Goal: Information Seeking & Learning: Learn about a topic

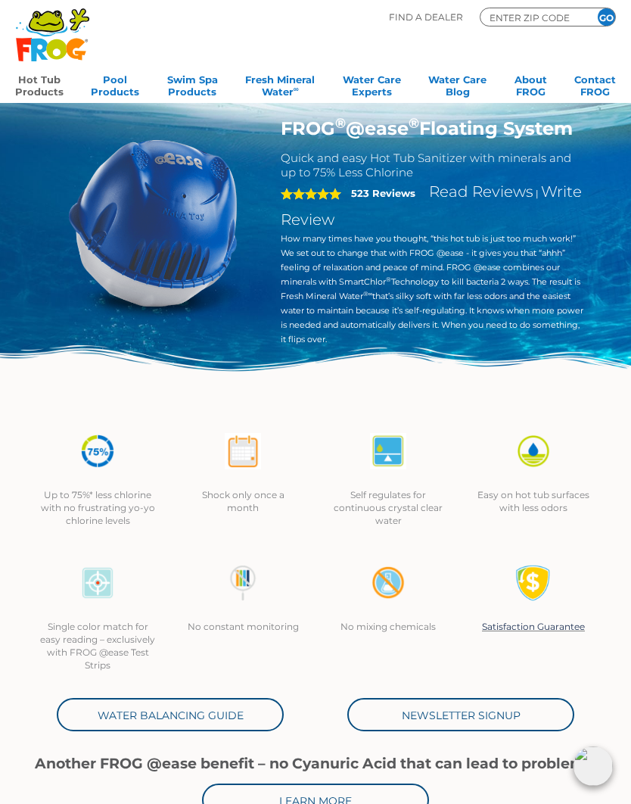
click at [104, 725] on link "Water Balancing Guide" at bounding box center [170, 714] width 227 height 33
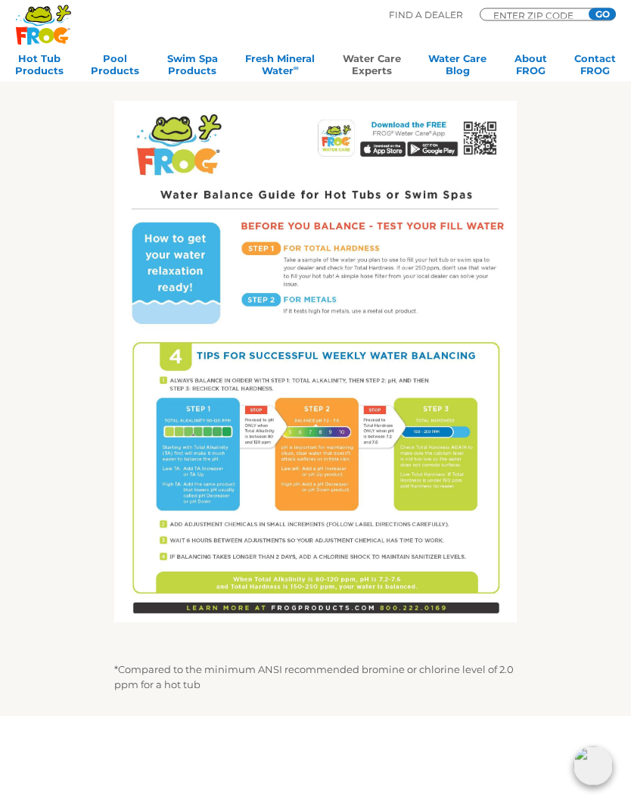
scroll to position [468, 0]
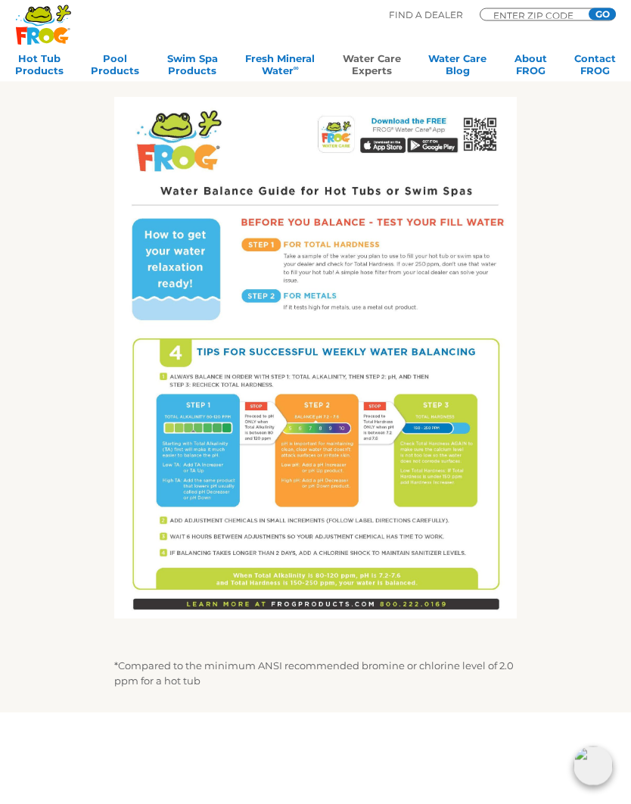
click at [435, 487] on img at bounding box center [315, 359] width 403 height 522
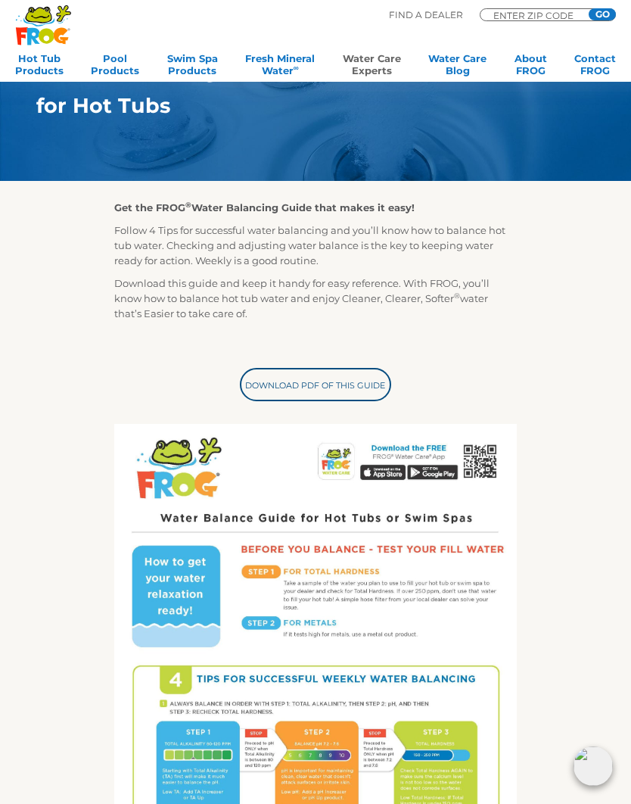
scroll to position [139, 0]
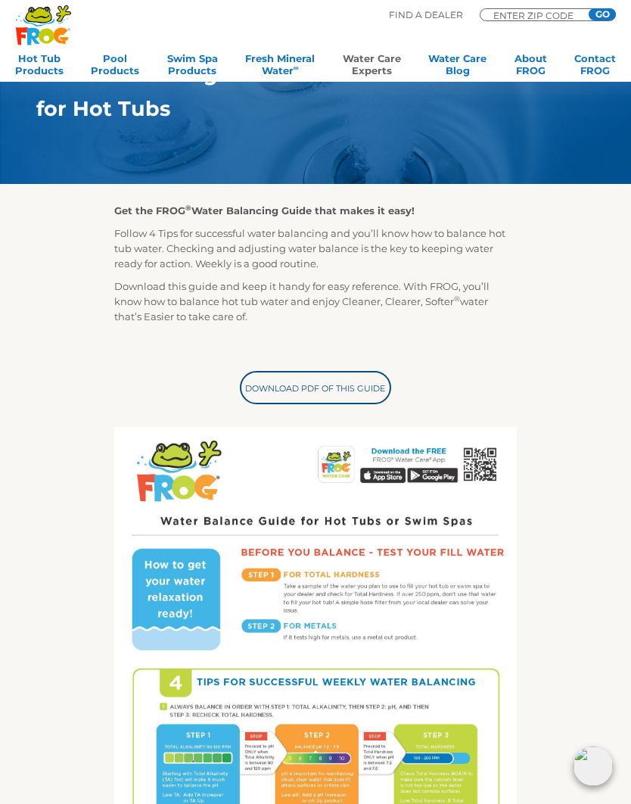
click at [378, 378] on link "Download PDF of this Guide" at bounding box center [315, 387] width 151 height 33
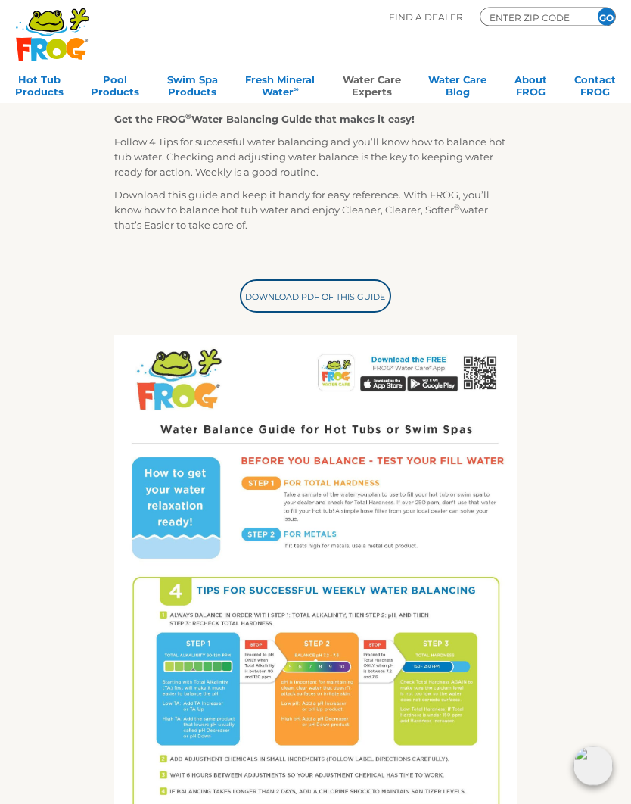
scroll to position [0, 0]
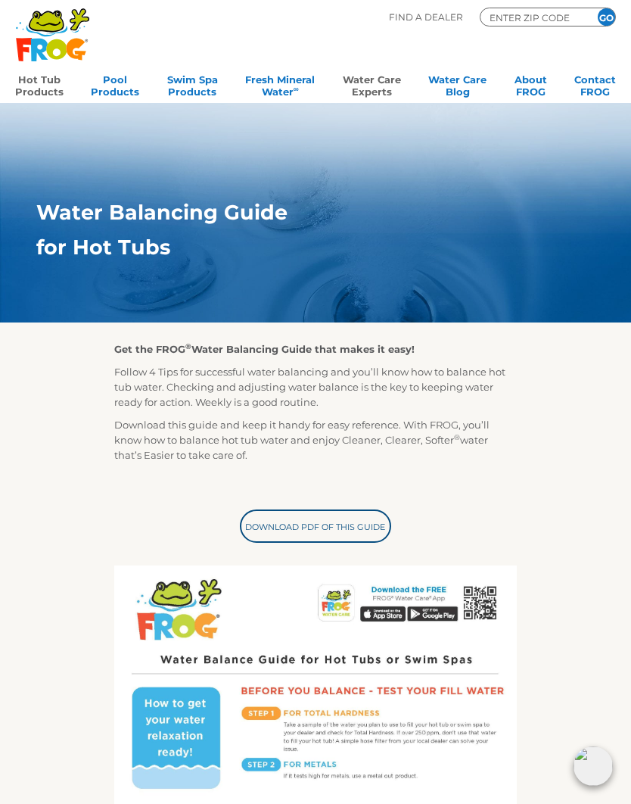
click at [47, 87] on link "Hot Tub Products" at bounding box center [39, 84] width 48 height 30
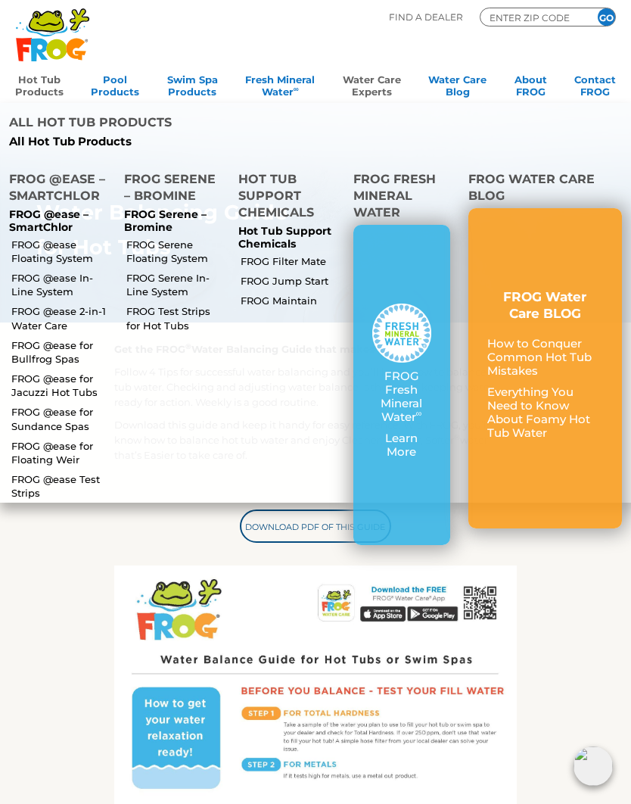
click at [70, 316] on link "FROG @ease 2-in-1 Water Care" at bounding box center [61, 317] width 100 height 27
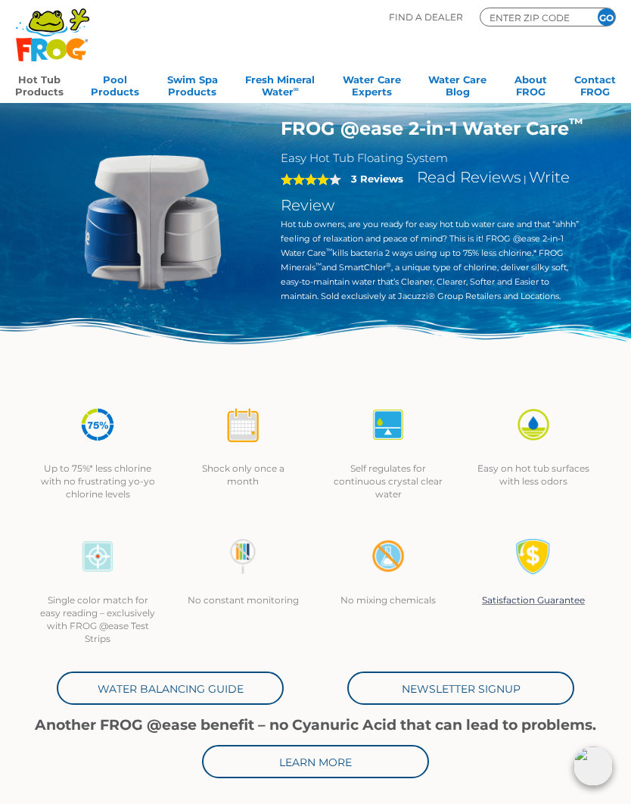
click at [47, 91] on link "Hot Tub Products" at bounding box center [39, 84] width 48 height 30
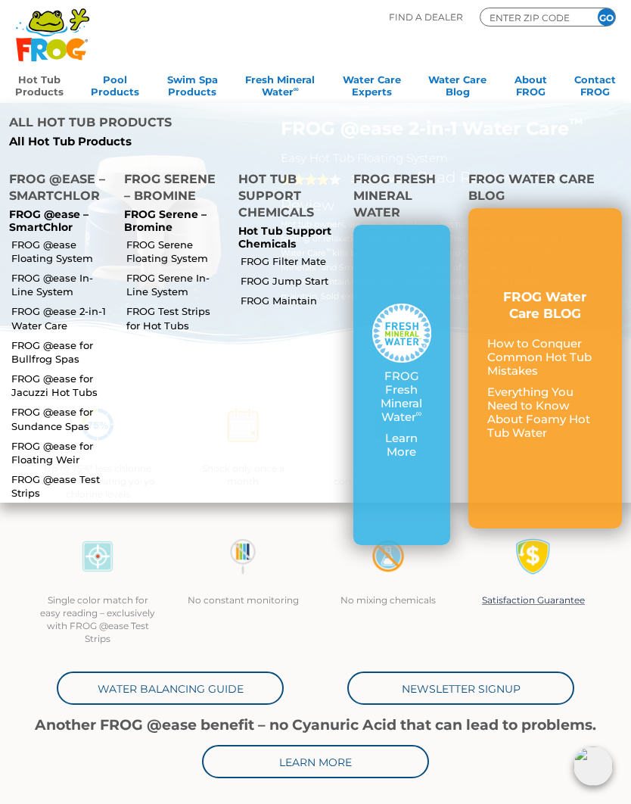
click at [69, 279] on link "FROG @ease In-Line System" at bounding box center [61, 284] width 100 height 27
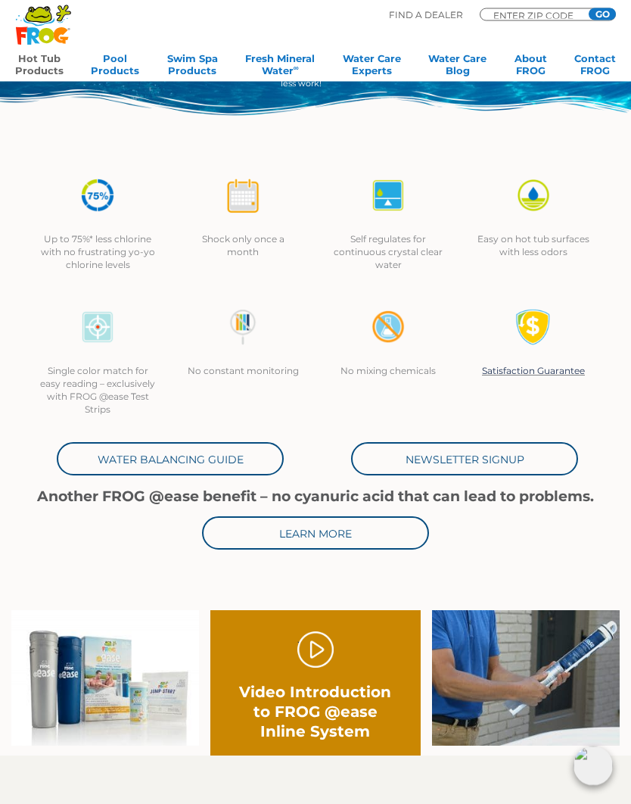
scroll to position [241, 0]
